Goal: Task Accomplishment & Management: Complete application form

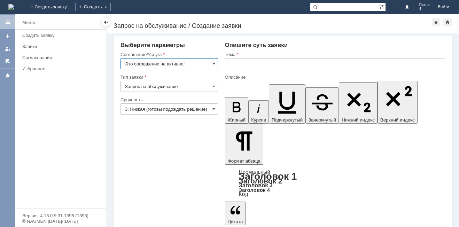
click at [211, 63] on input "Это соглашение не активно!" at bounding box center [170, 63] width 98 height 11
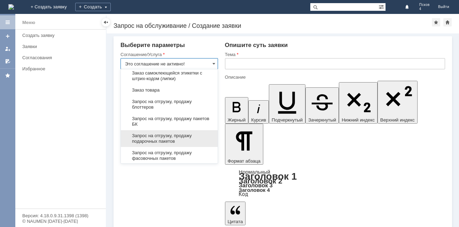
scroll to position [271, 0]
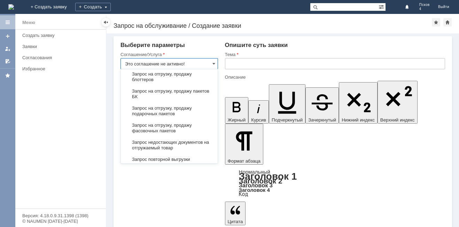
click at [176, 129] on span "Запрос на отгрузку, продажу фасовочных пакетов" at bounding box center [169, 128] width 89 height 11
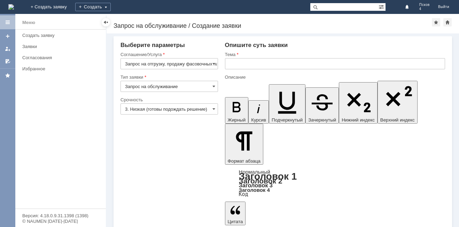
type input "Запрос на отгрузку, продажу фасовочных пакетов"
click at [234, 66] on input "text" at bounding box center [335, 63] width 220 height 11
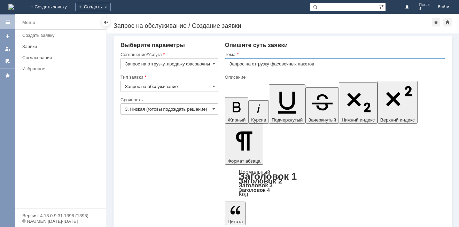
type input "Запрос на отгрузку фасовочных пакетов"
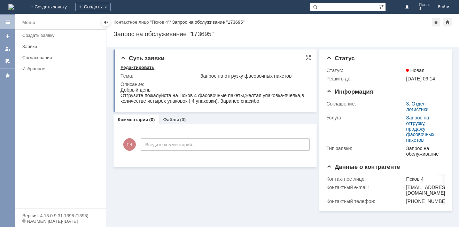
click at [141, 66] on div "Редактировать" at bounding box center [138, 68] width 34 height 6
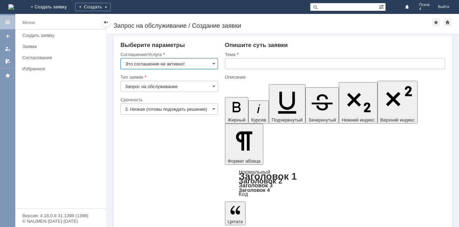
click at [210, 63] on input "Это соглашение не активно!" at bounding box center [170, 63] width 98 height 11
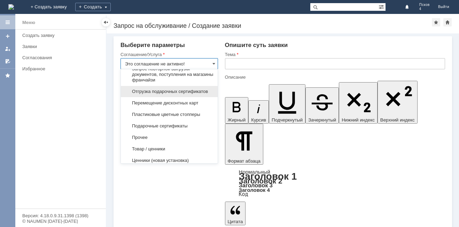
scroll to position [271, 0]
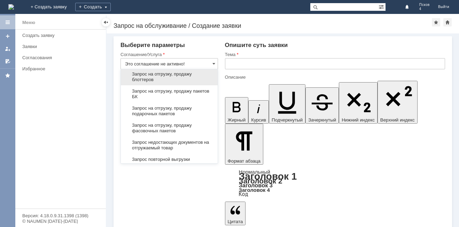
click at [156, 75] on span "Запрос на отгрузку, продажу блоттеров" at bounding box center [169, 76] width 89 height 11
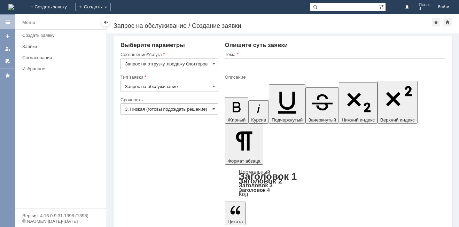
type input "Запрос на отгрузку, продажу блоттеров"
click at [210, 108] on input "3. Низкая (готовы подождать решение)" at bounding box center [170, 108] width 98 height 11
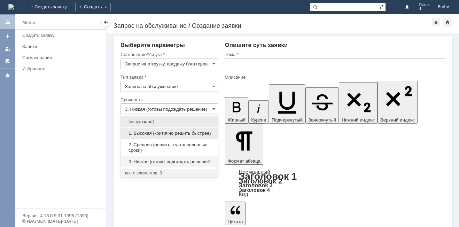
click at [201, 133] on span "1. Высокая (критично решить быстрее)" at bounding box center [169, 134] width 89 height 6
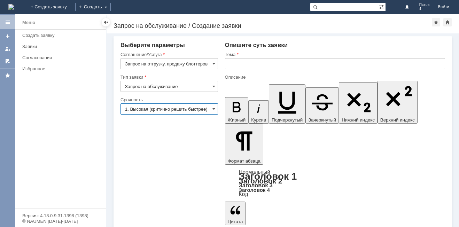
type input "1. Высокая (критично решить быстрее)"
click at [213, 87] on span at bounding box center [214, 87] width 3 height 6
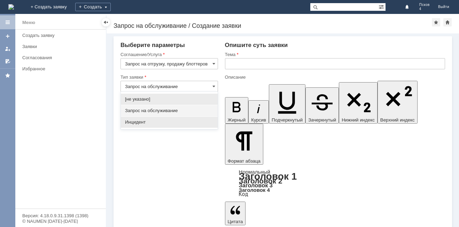
click at [207, 123] on span "Инцидент" at bounding box center [169, 123] width 89 height 6
type input "Инцидент"
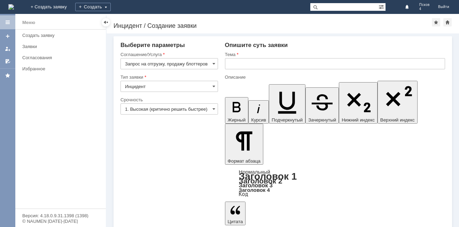
scroll to position [0, 0]
click at [229, 64] on input "text" at bounding box center [335, 63] width 220 height 11
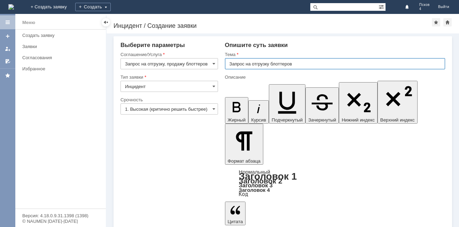
type input "Запрос на отгрузку блоттеров"
